Goal: Task Accomplishment & Management: Manage account settings

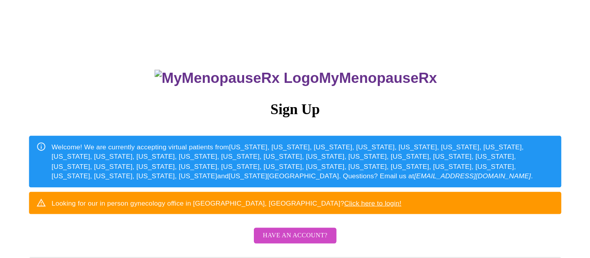
scroll to position [7, 0]
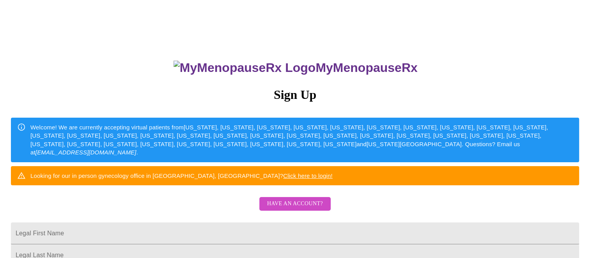
click at [301, 208] on span "Have an account?" at bounding box center [295, 204] width 56 height 10
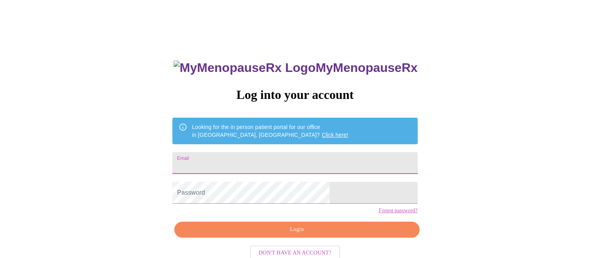
click at [265, 160] on input "Email" at bounding box center [294, 163] width 245 height 22
type input "[PERSON_NAME][EMAIL_ADDRESS][PERSON_NAME][DOMAIN_NAME]"
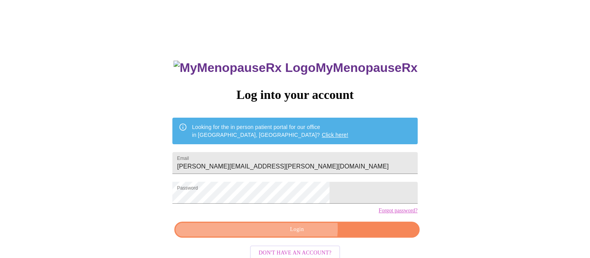
click at [300, 222] on span "Login" at bounding box center [296, 229] width 227 height 10
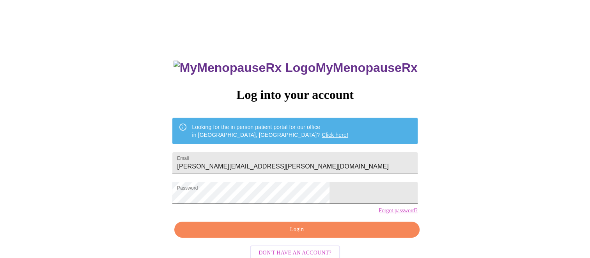
click at [294, 219] on div "MyMenopauseRx Log into your account Looking for the in person patient portal fo…" at bounding box center [295, 177] width 261 height 258
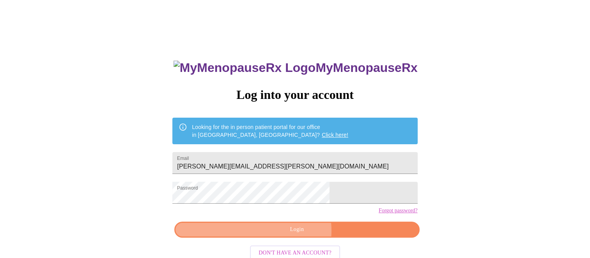
click at [295, 222] on span "Login" at bounding box center [296, 229] width 227 height 10
click at [299, 222] on span "Login" at bounding box center [296, 229] width 227 height 10
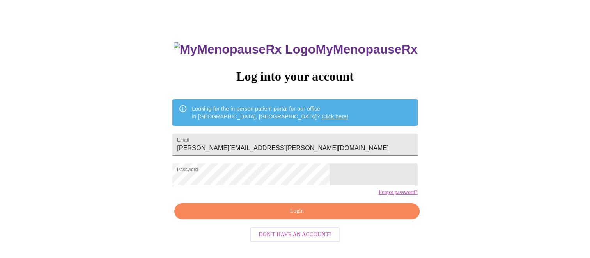
scroll to position [26, 0]
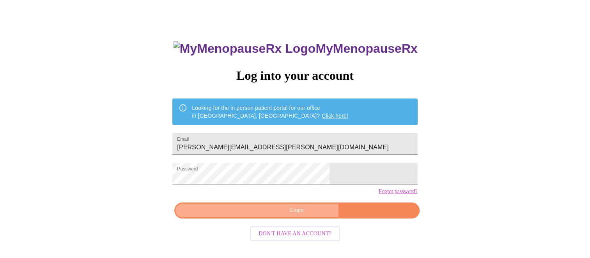
click at [300, 215] on span "Login" at bounding box center [296, 210] width 227 height 10
click at [306, 215] on span "Login" at bounding box center [296, 210] width 227 height 10
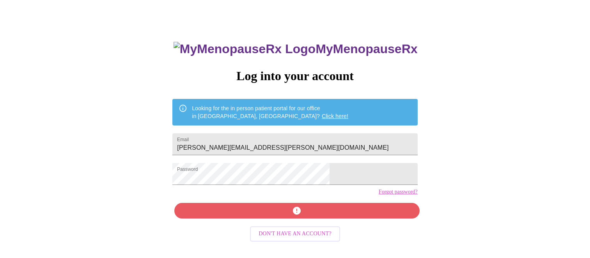
click at [379, 195] on link "Forgot password?" at bounding box center [398, 191] width 39 height 6
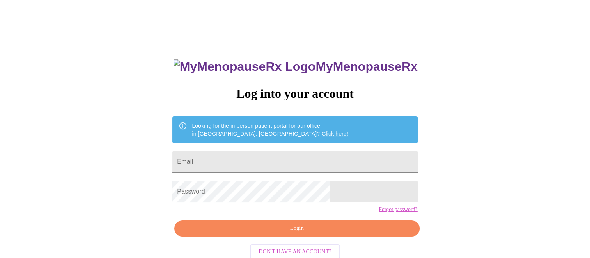
scroll to position [25, 0]
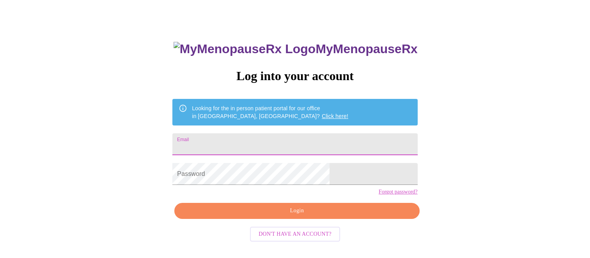
click at [260, 140] on input "Email" at bounding box center [294, 144] width 245 height 22
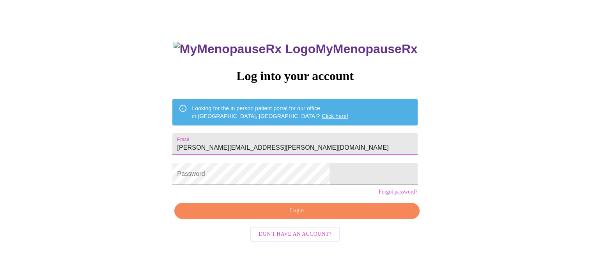
click at [266, 142] on input "[PERSON_NAME][EMAIL_ADDRESS][PERSON_NAME][DOMAIN_NAME]" at bounding box center [294, 144] width 245 height 22
type input "[PERSON_NAME][EMAIL_ADDRESS][PERSON_NAME][DOMAIN_NAME]"
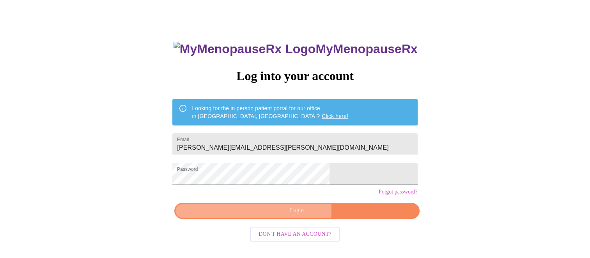
click at [286, 215] on span "Login" at bounding box center [296, 211] width 227 height 10
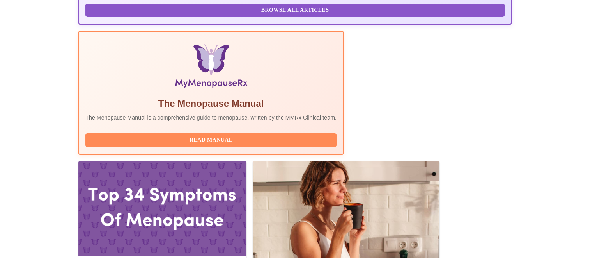
scroll to position [243, 0]
